Goal: Transaction & Acquisition: Obtain resource

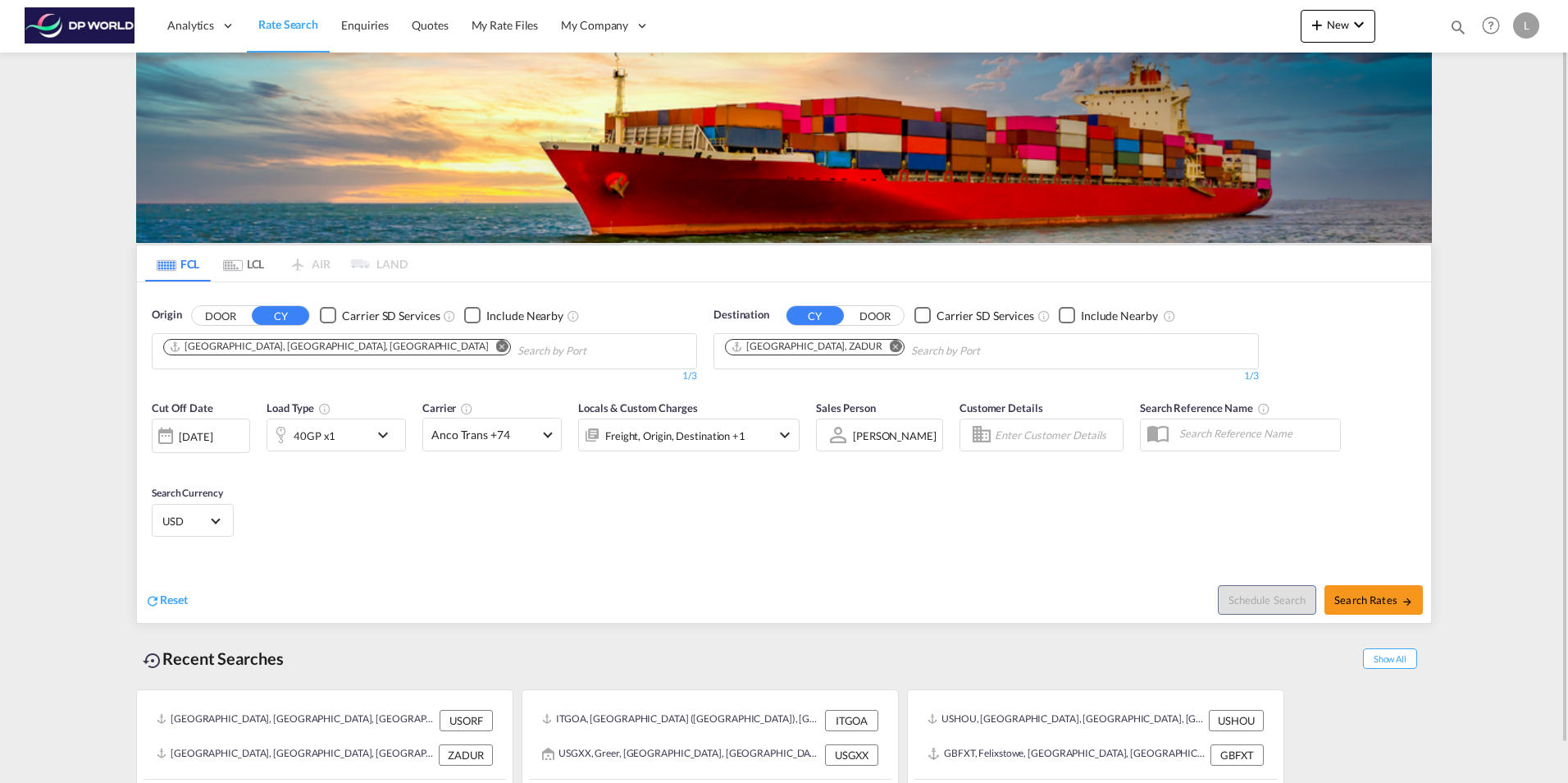
click at [496, 345] on md-icon "Remove" at bounding box center [502, 346] width 12 height 12
click at [263, 349] on input "Chips input." at bounding box center [241, 351] width 156 height 26
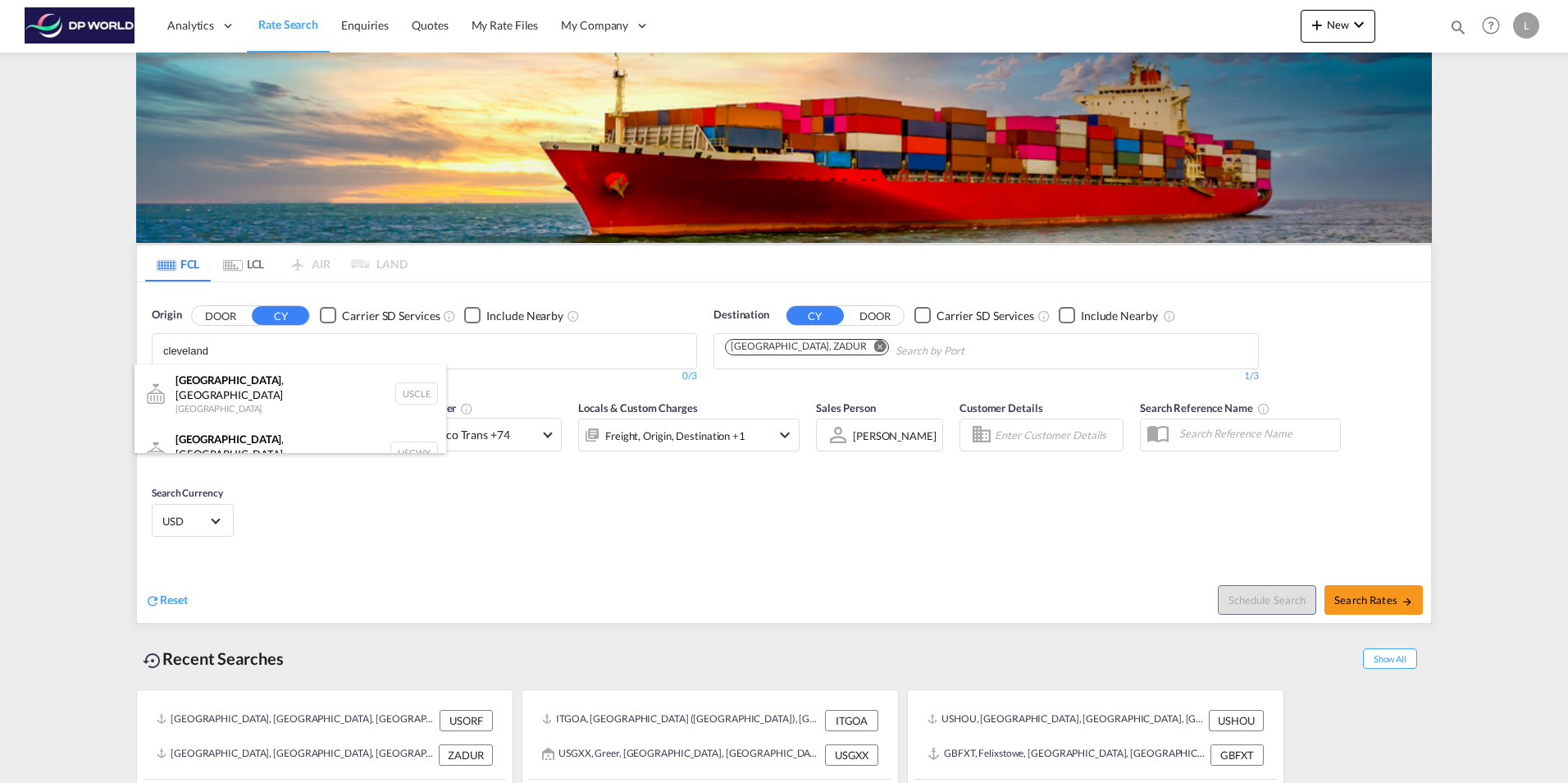
type input "cleveland"
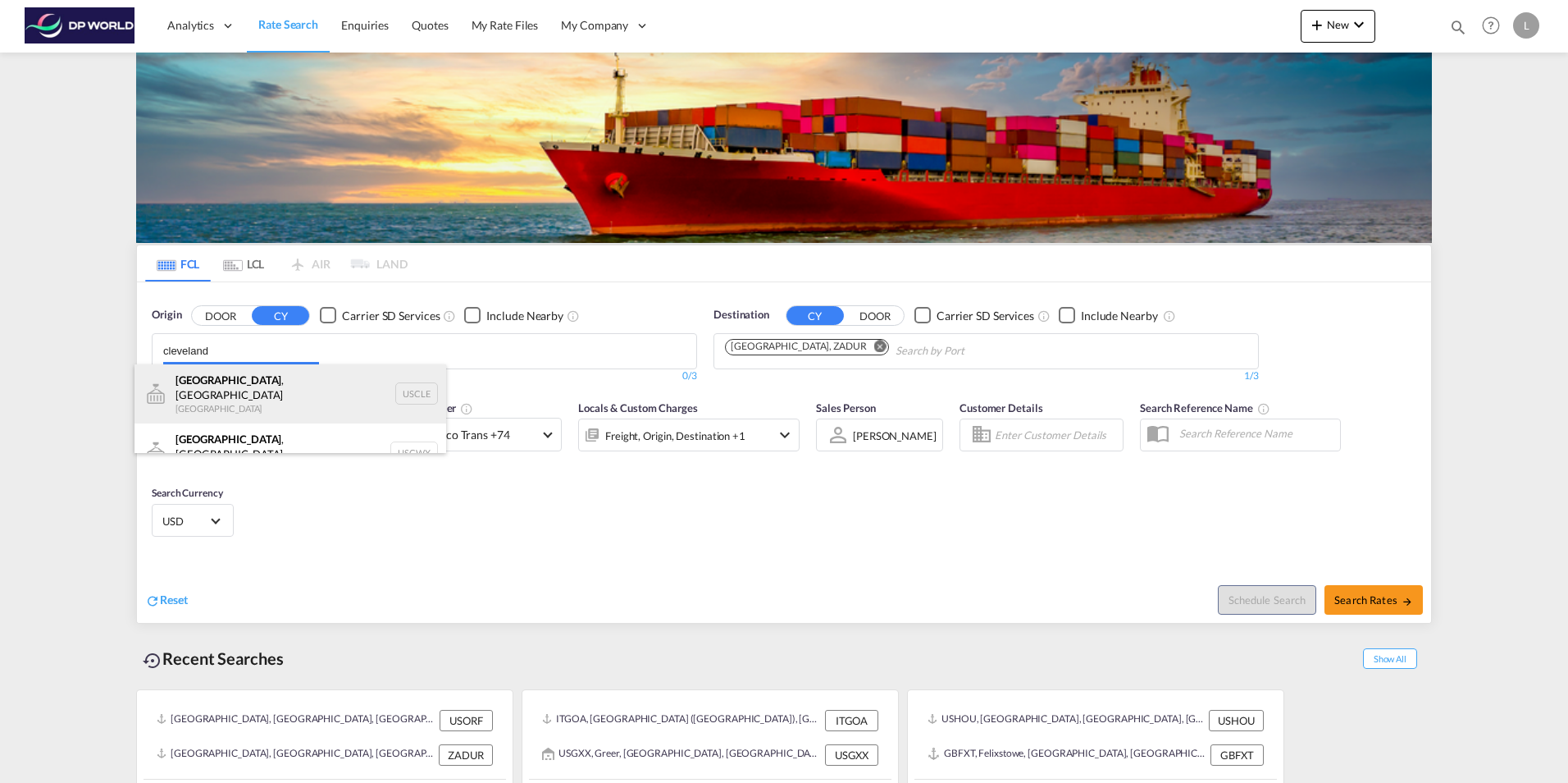
click at [241, 390] on div "[GEOGRAPHIC_DATA] , [GEOGRAPHIC_DATA] [GEOGRAPHIC_DATA] USCLE" at bounding box center [291, 393] width 312 height 59
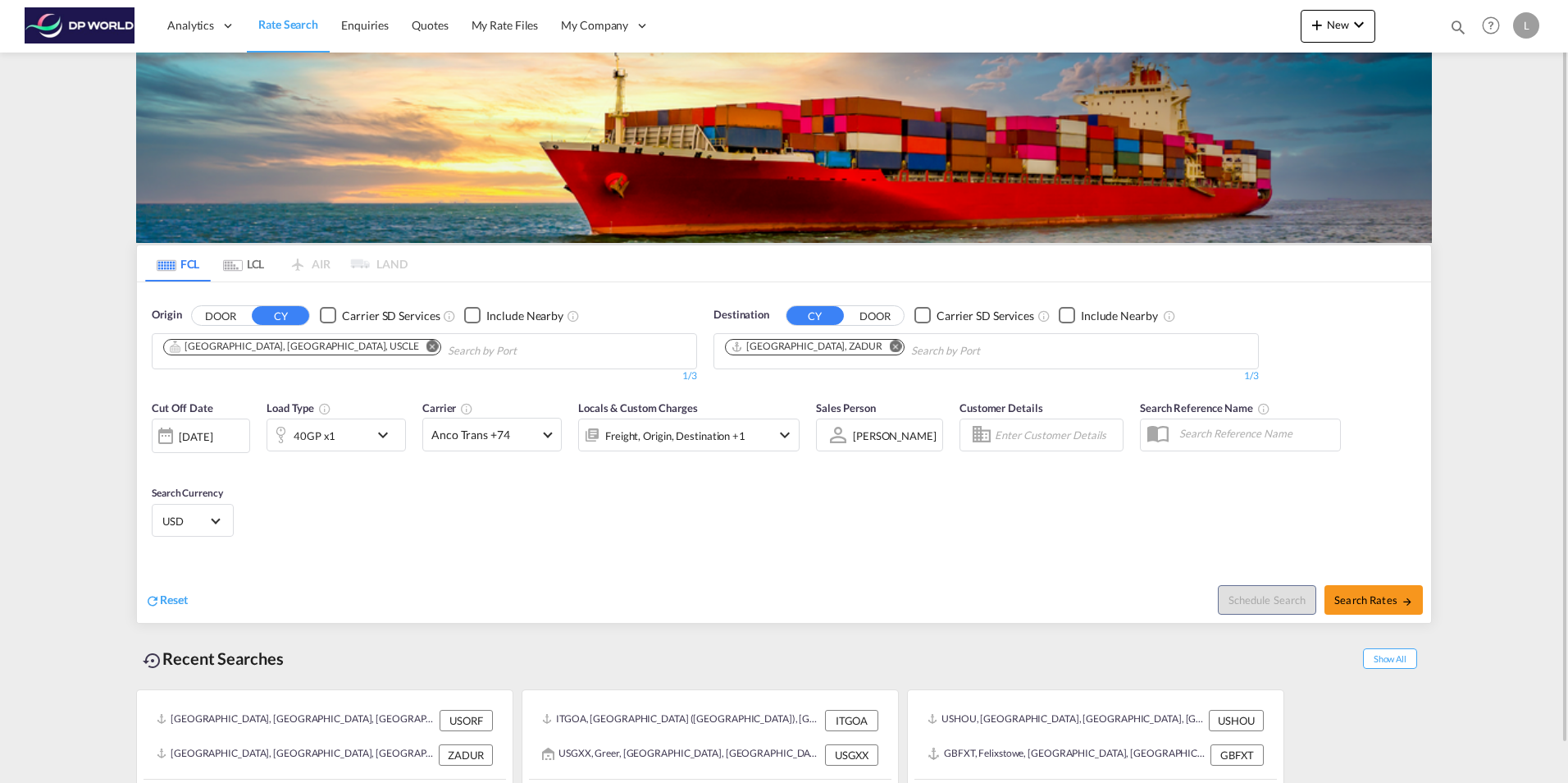
click at [889, 345] on md-icon "Remove" at bounding box center [895, 346] width 12 height 12
click at [760, 343] on body "Analytics Dashboard Rate Search Enquiries Quotes My Rate Files My Company" at bounding box center [784, 391] width 1568 height 783
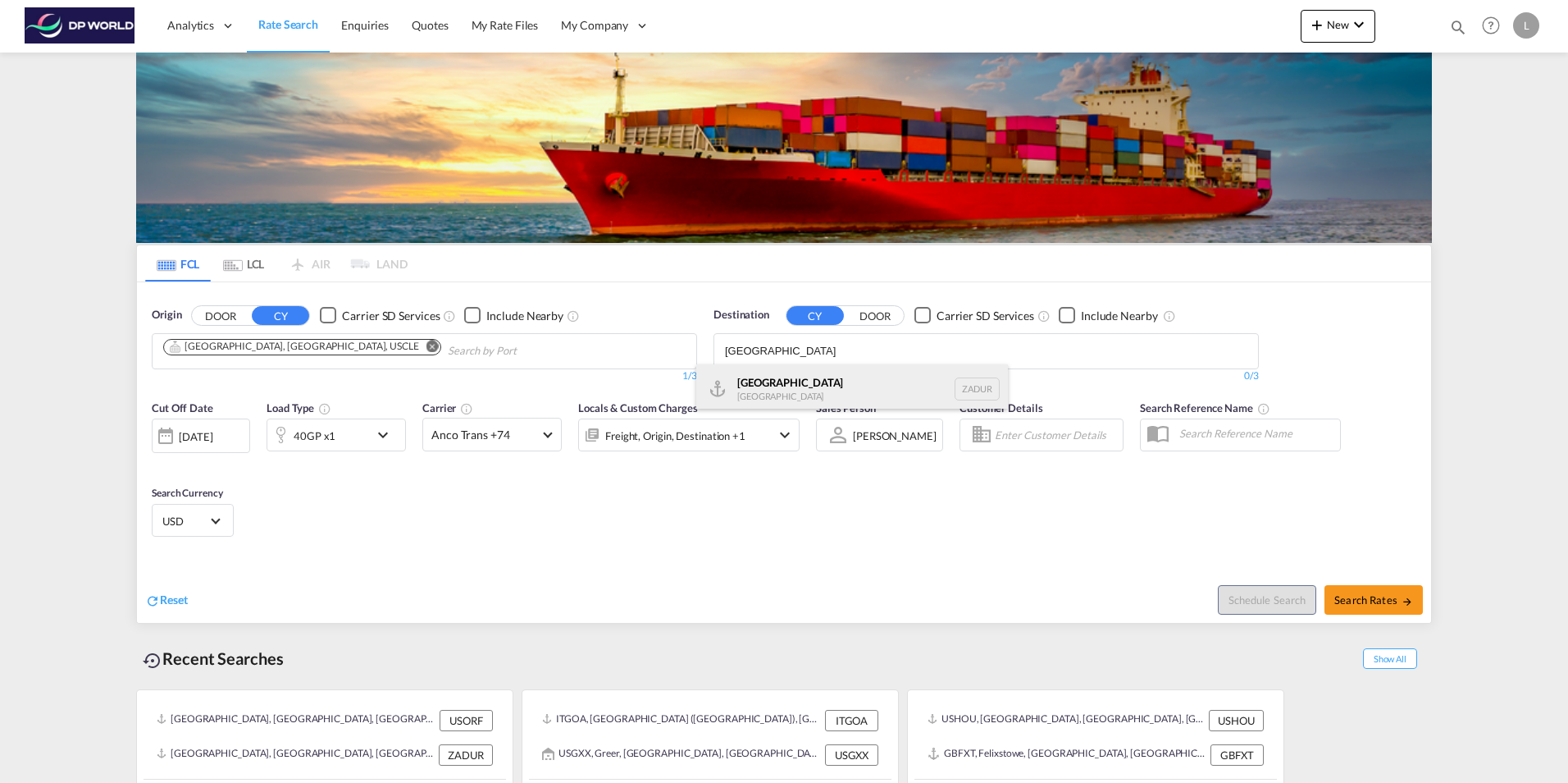
type input "[GEOGRAPHIC_DATA]"
click at [782, 385] on div "[GEOGRAPHIC_DATA] [GEOGRAPHIC_DATA] ZADUR" at bounding box center [852, 388] width 312 height 49
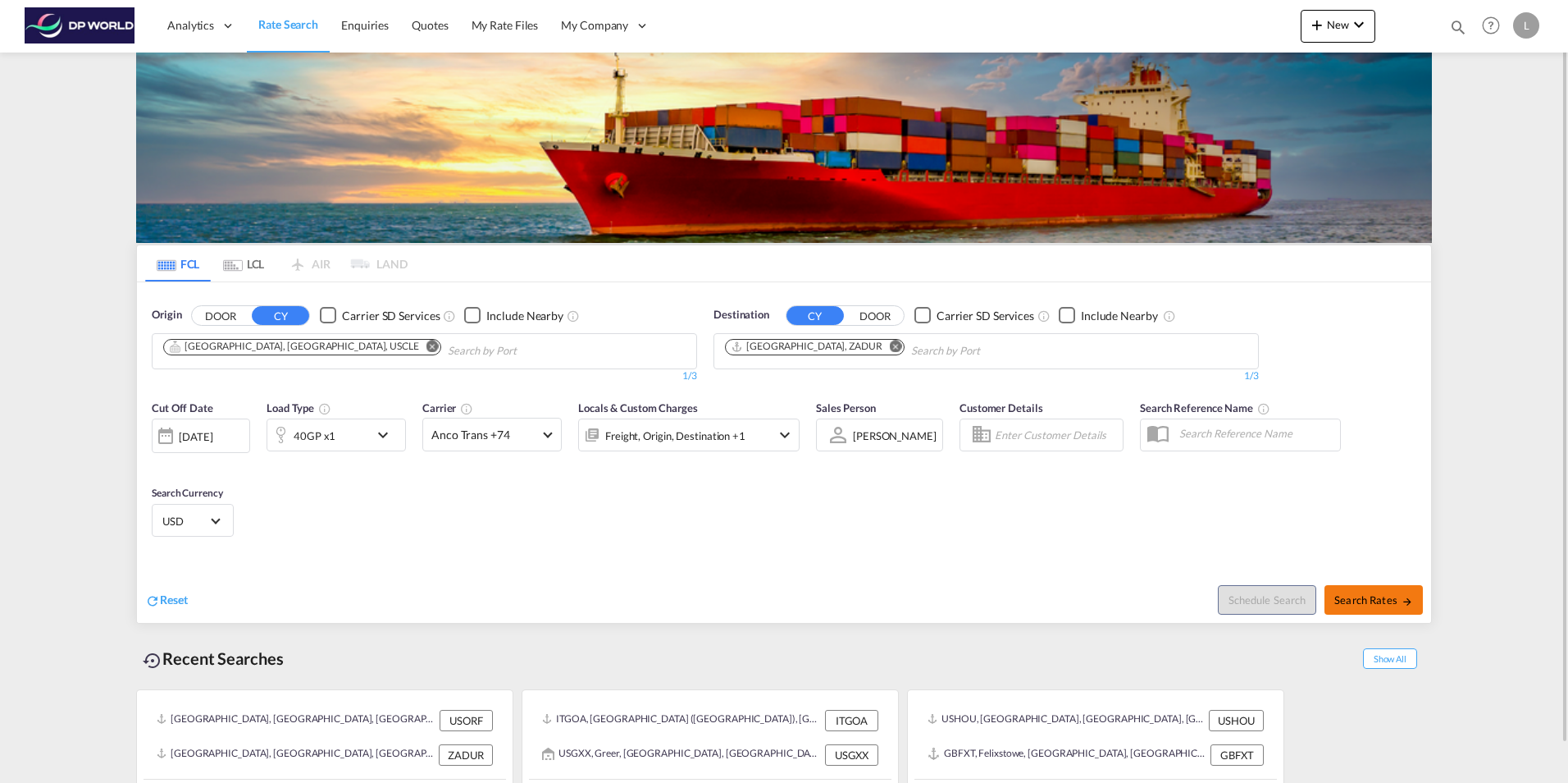
click at [1379, 596] on span "Search Rates" at bounding box center [1373, 599] width 79 height 13
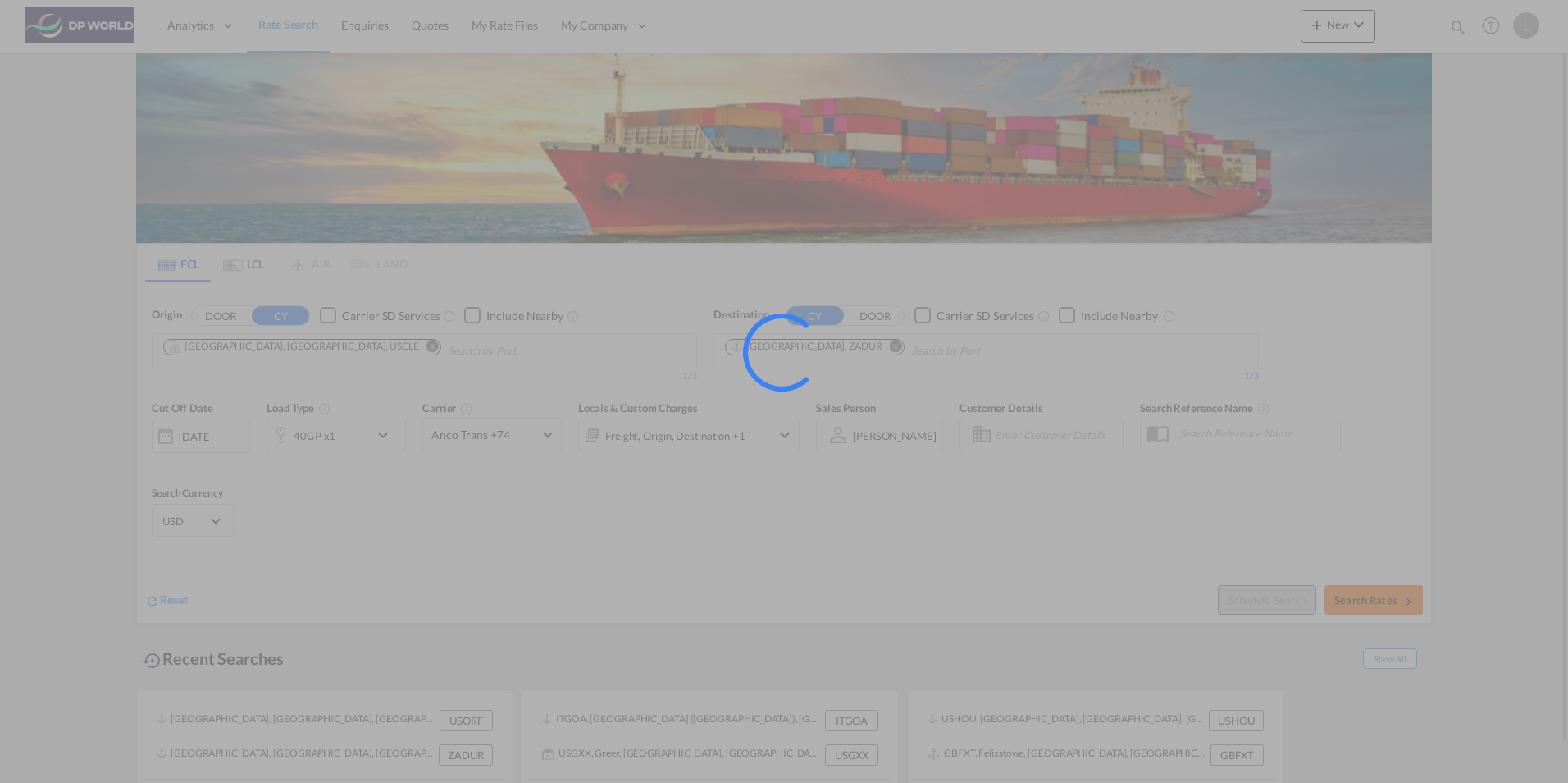
type input "USCLE to ZADUR / [DATE]"
